Goal: Information Seeking & Learning: Find specific fact

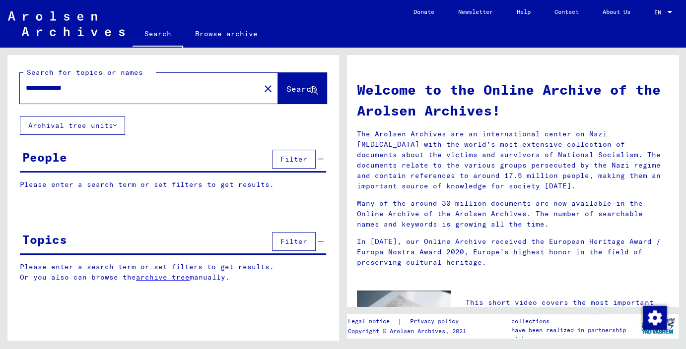
type input "**********"
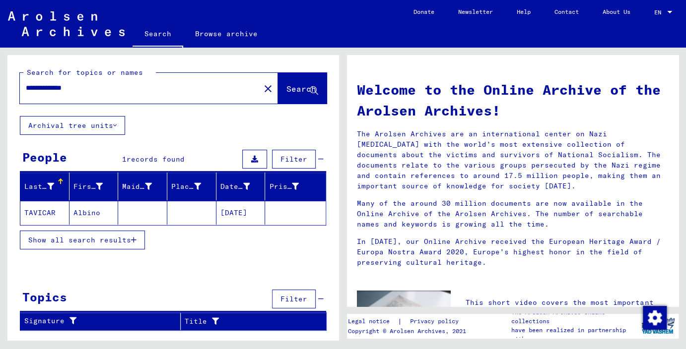
click at [50, 205] on mat-cell "TAVICAR" at bounding box center [44, 213] width 49 height 24
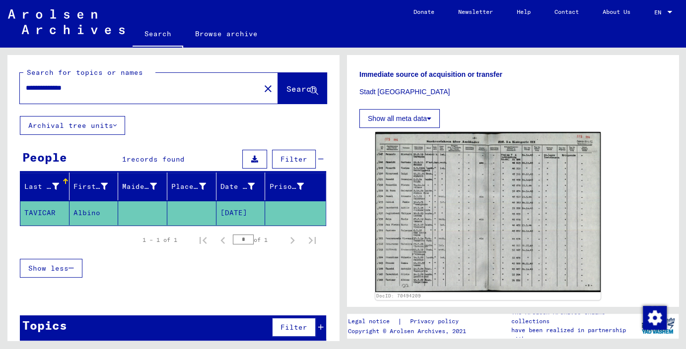
scroll to position [219, 0]
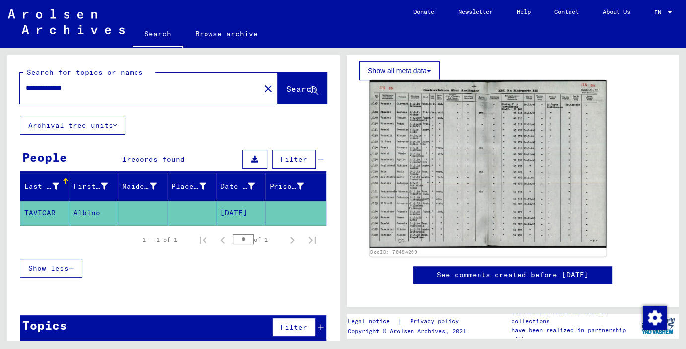
click at [420, 213] on img at bounding box center [488, 164] width 237 height 168
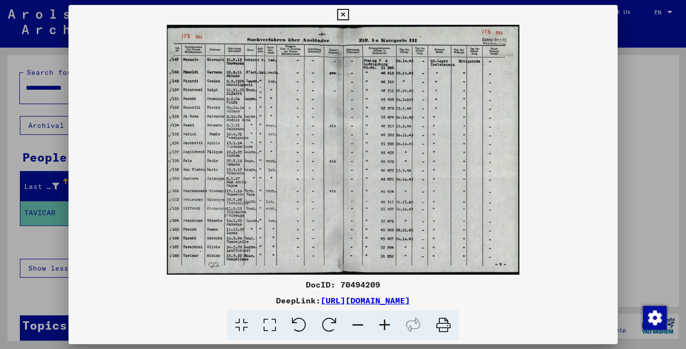
click at [381, 325] on icon at bounding box center [384, 326] width 27 height 30
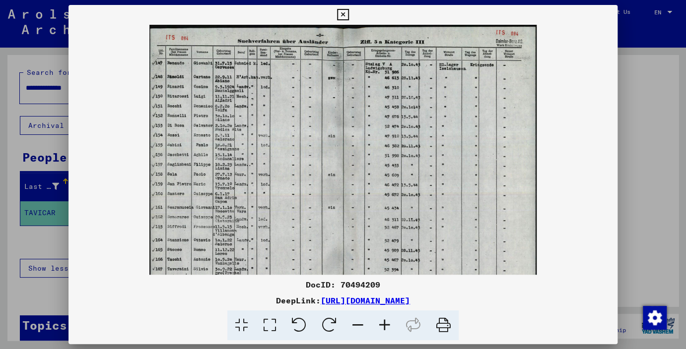
click at [381, 325] on icon at bounding box center [384, 326] width 27 height 30
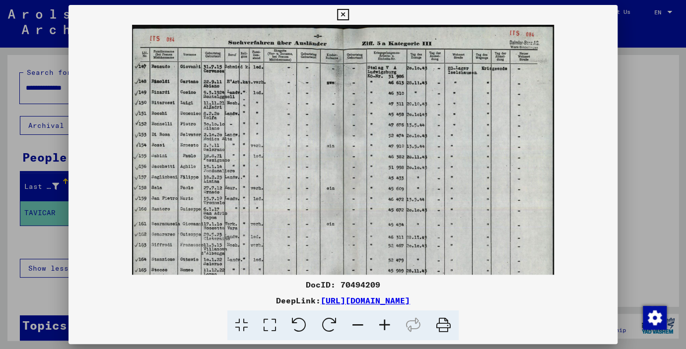
click at [381, 325] on icon at bounding box center [384, 326] width 27 height 30
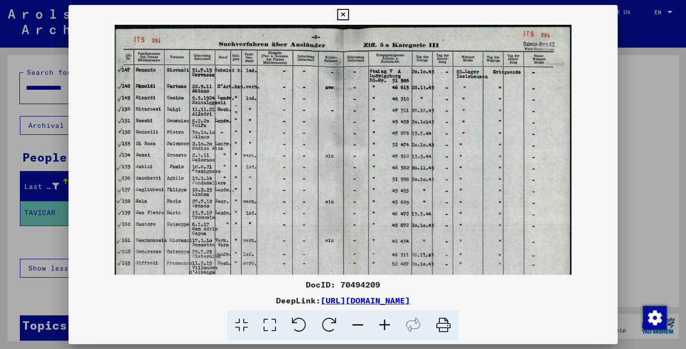
click at [381, 325] on icon at bounding box center [384, 326] width 27 height 30
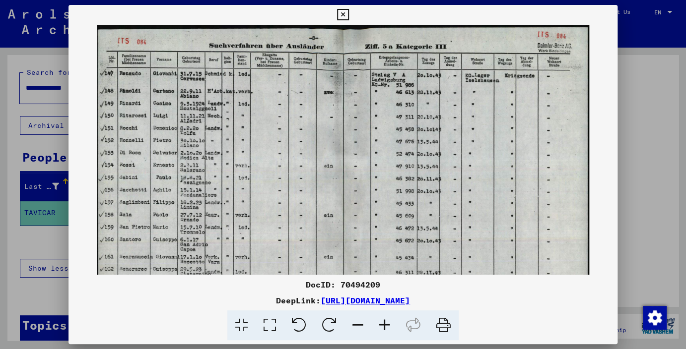
click at [381, 325] on icon at bounding box center [384, 326] width 27 height 30
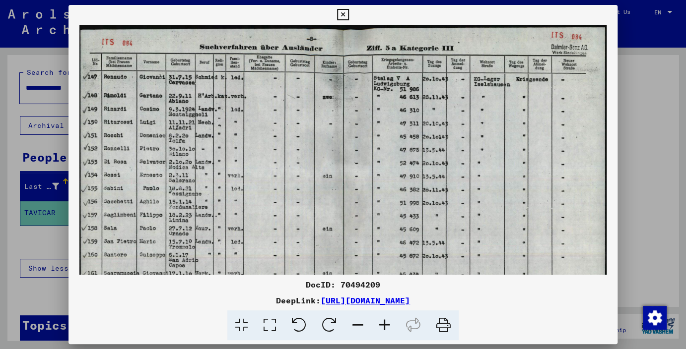
click at [381, 326] on icon at bounding box center [384, 326] width 27 height 30
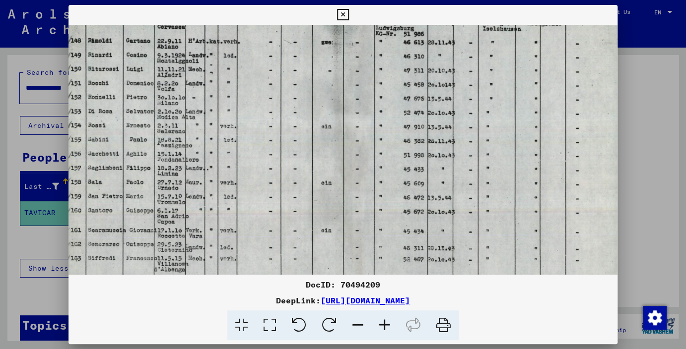
scroll to position [70, 2]
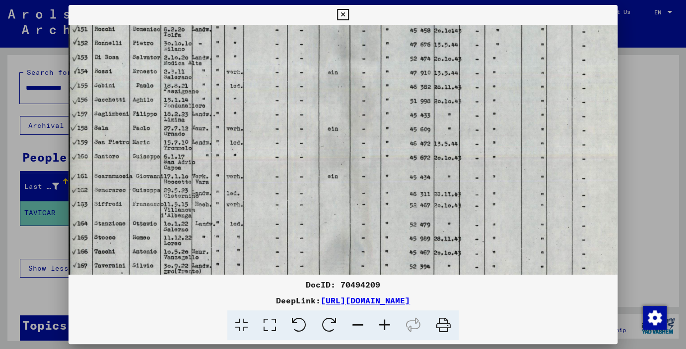
drag, startPoint x: 299, startPoint y: 247, endPoint x: 326, endPoint y: 134, distance: 116.5
click at [326, 134] on img at bounding box center [349, 110] width 562 height 399
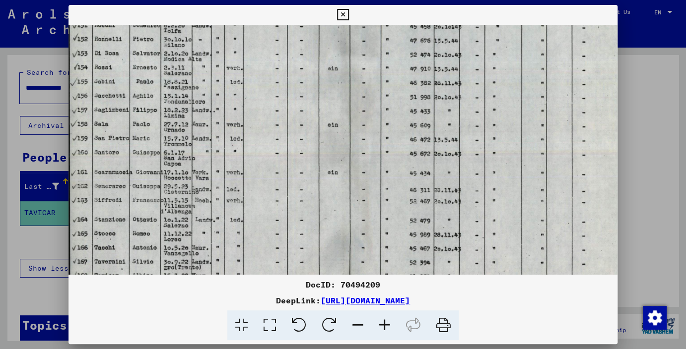
scroll to position [149, 0]
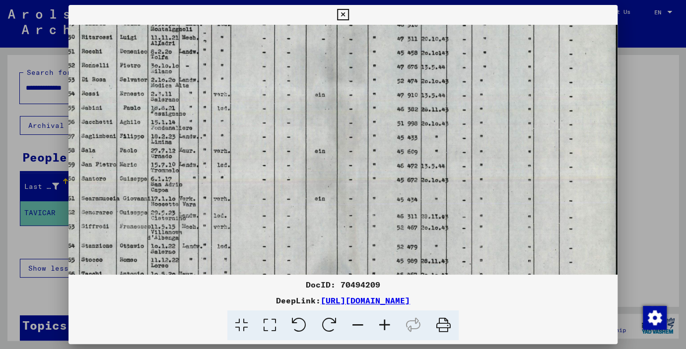
drag, startPoint x: 351, startPoint y: 237, endPoint x: 314, endPoint y: 264, distance: 46.1
click at [314, 264] on img at bounding box center [337, 133] width 562 height 399
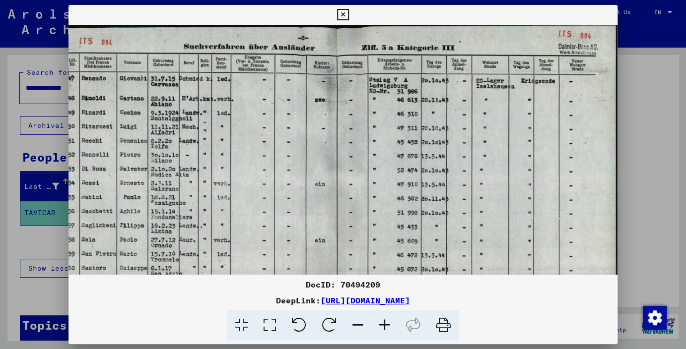
drag, startPoint x: 383, startPoint y: 98, endPoint x: 354, endPoint y: 155, distance: 63.9
click at [377, 180] on img at bounding box center [337, 222] width 562 height 399
